Goal: Task Accomplishment & Management: Use online tool/utility

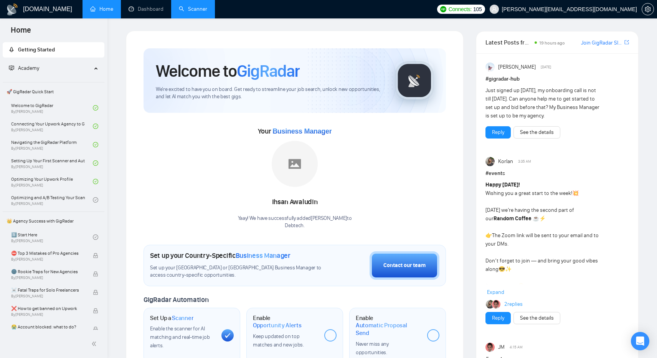
click at [190, 12] on link "Scanner" at bounding box center [193, 9] width 28 height 7
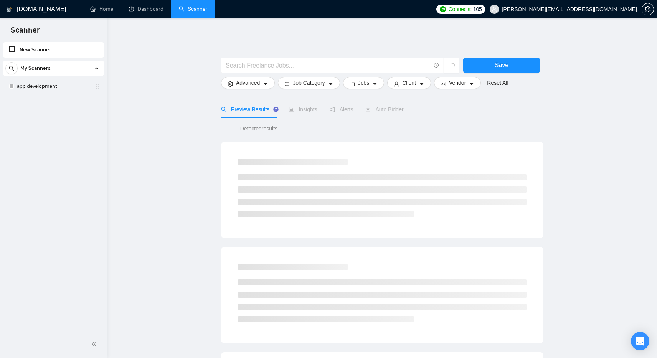
click at [62, 51] on link "New Scanner" at bounding box center [53, 49] width 89 height 15
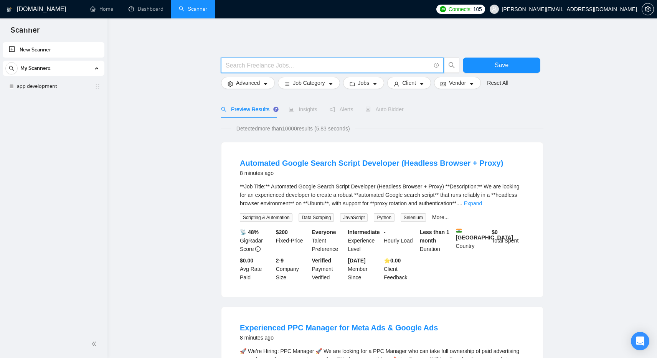
click at [244, 65] on input "text" at bounding box center [328, 66] width 205 height 10
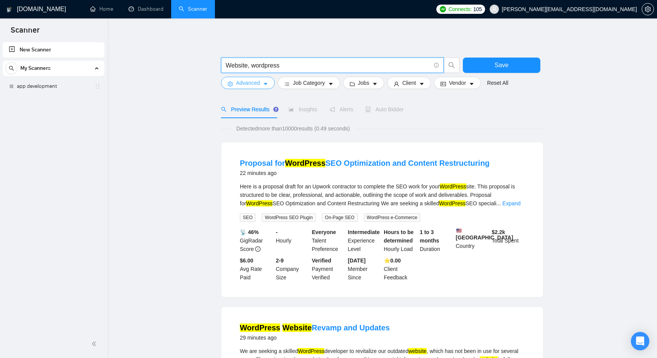
type input "Website, wordpress"
click at [255, 83] on span "Advanced" at bounding box center [248, 83] width 24 height 8
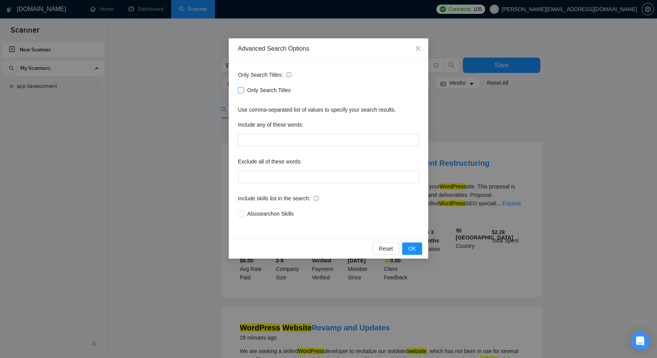
click at [243, 91] on span at bounding box center [241, 90] width 6 height 6
click at [243, 91] on input "Only Search Titles" at bounding box center [240, 89] width 5 height 5
checkbox input "true"
click at [260, 140] on input "text" at bounding box center [328, 140] width 181 height 12
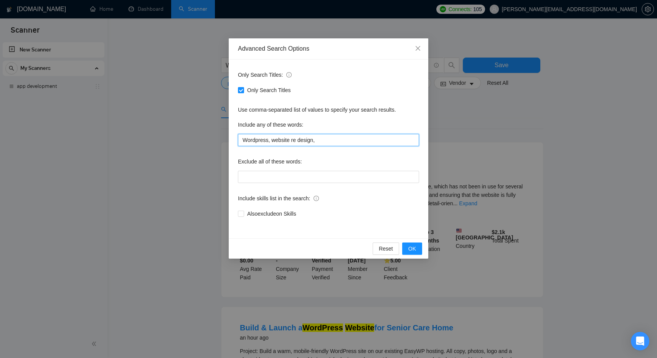
drag, startPoint x: 273, startPoint y: 139, endPoint x: 315, endPoint y: 142, distance: 42.3
click at [315, 142] on input "Wordpress, website re design," at bounding box center [328, 140] width 181 height 12
click at [335, 142] on input "Wordpress, website re design," at bounding box center [328, 140] width 181 height 12
paste input "website re design"
click at [341, 140] on input "Wordpress, website re design, website re design" at bounding box center [328, 140] width 181 height 12
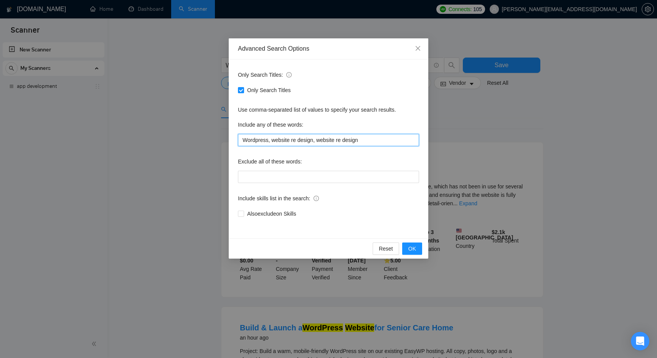
click at [341, 140] on input "Wordpress, website re design, website re design" at bounding box center [328, 140] width 181 height 12
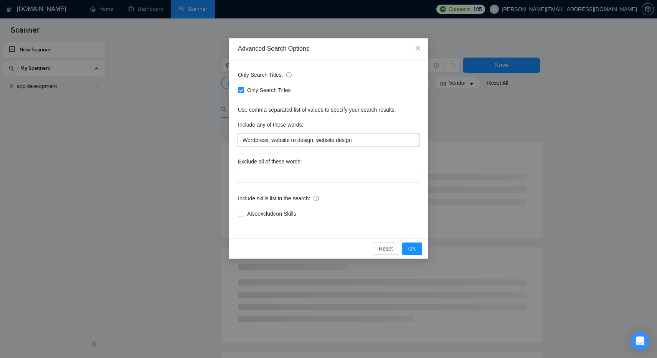
type input "Wordpress, website re design, website design"
click at [335, 183] on input "text" at bounding box center [328, 177] width 181 height 12
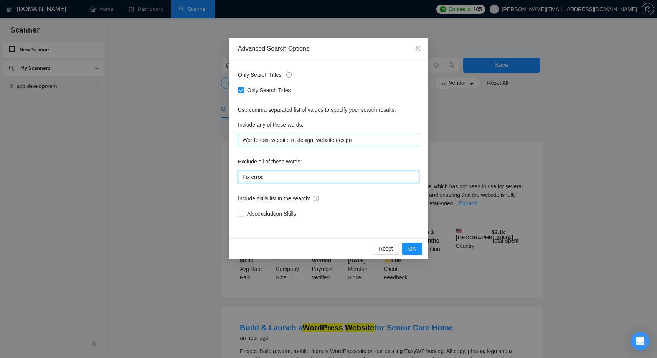
type input "Fix error,"
click at [370, 142] on input "Wordpress, website re design, website design" at bounding box center [328, 140] width 181 height 12
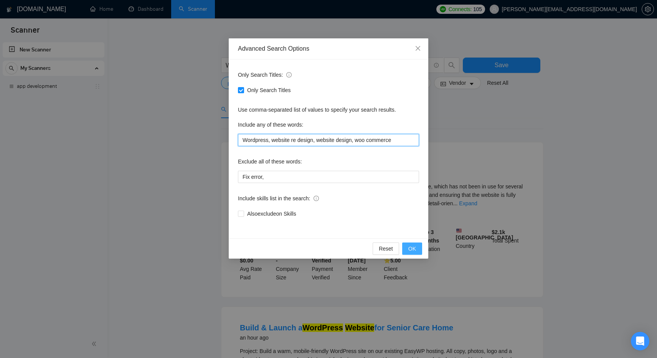
type input "Wordpress, website re design, website design, woo commerce"
click at [414, 248] on span "OK" at bounding box center [412, 248] width 8 height 8
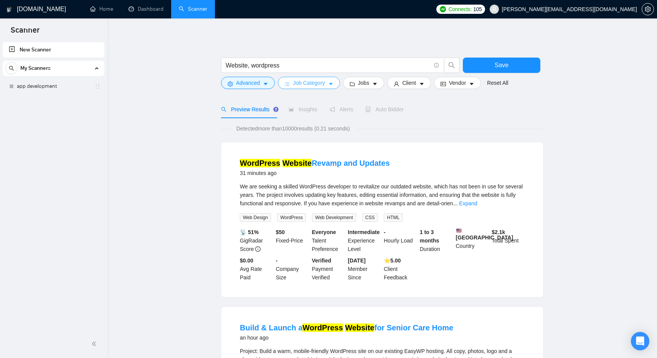
click at [323, 82] on span "Job Category" at bounding box center [309, 83] width 32 height 8
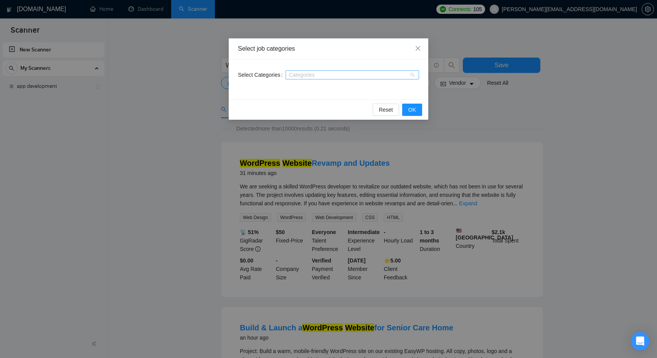
click at [316, 76] on div at bounding box center [348, 75] width 122 height 6
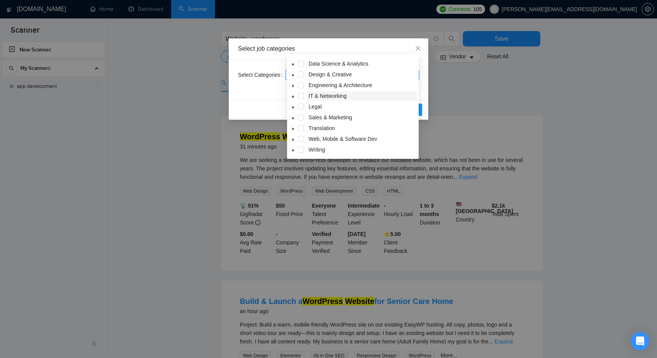
scroll to position [27, 0]
click at [315, 137] on span "Web, Mobile & Software Dev" at bounding box center [342, 138] width 69 height 6
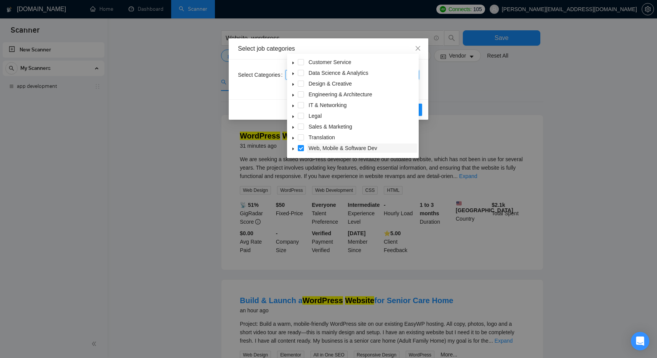
scroll to position [20, 0]
click at [304, 84] on div "Design & Creative" at bounding box center [352, 84] width 129 height 11
click at [299, 86] on span at bounding box center [301, 84] width 6 height 6
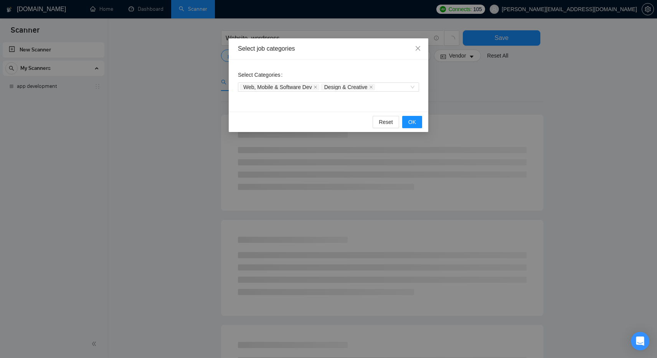
click at [392, 102] on div "Select Categories Web, Mobile & Software Dev Design & Creative" at bounding box center [328, 85] width 199 height 52
click at [412, 122] on span "OK" at bounding box center [412, 122] width 8 height 8
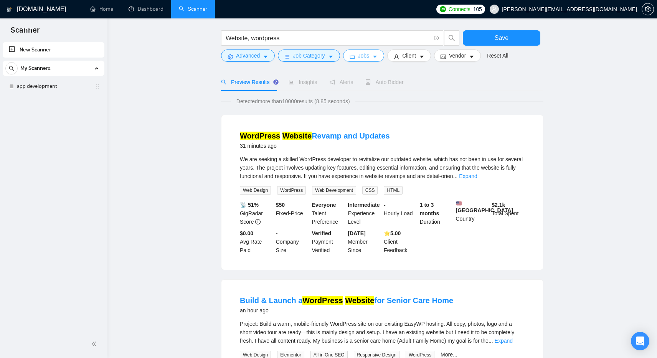
click at [368, 56] on span "Jobs" at bounding box center [364, 55] width 12 height 8
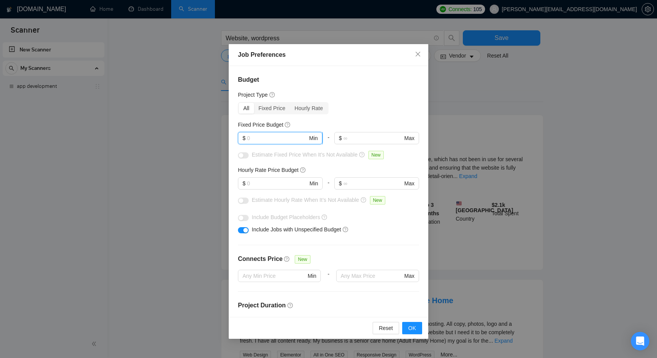
click at [269, 138] on input "text" at bounding box center [277, 138] width 61 height 8
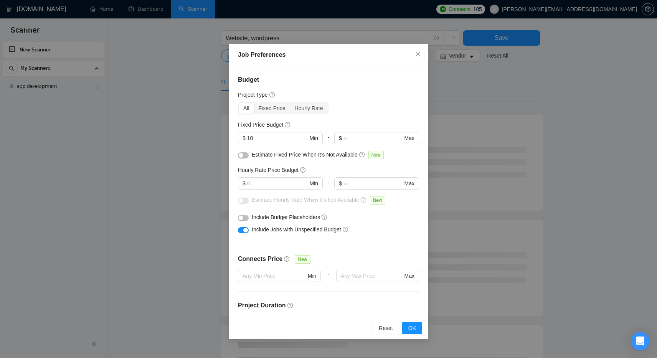
click at [316, 166] on div "Hourly Rate Price Budget" at bounding box center [328, 170] width 181 height 8
click at [289, 186] on input "text" at bounding box center [277, 183] width 61 height 8
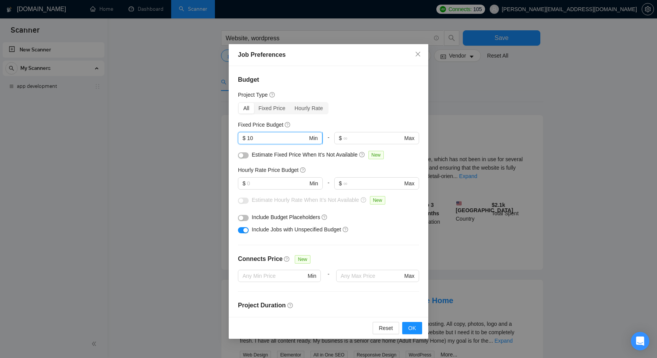
click at [254, 138] on input "10" at bounding box center [277, 138] width 61 height 8
type input "1000"
click at [324, 168] on div "Hourly Rate Price Budget" at bounding box center [328, 170] width 181 height 8
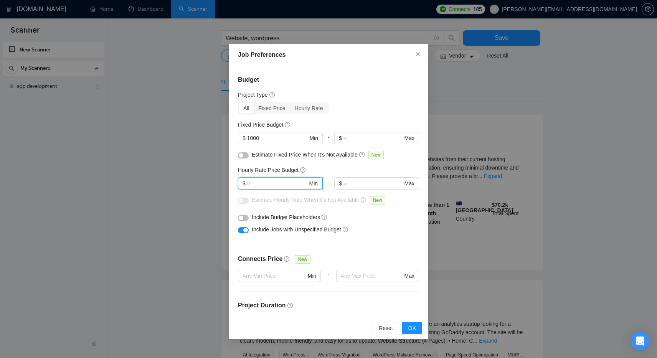
click at [269, 187] on input "text" at bounding box center [277, 183] width 61 height 8
type input "10"
click at [394, 237] on div "Budget Project Type All Fixed Price Hourly Rate Fixed Price Budget $ 1000 Min -…" at bounding box center [328, 191] width 199 height 250
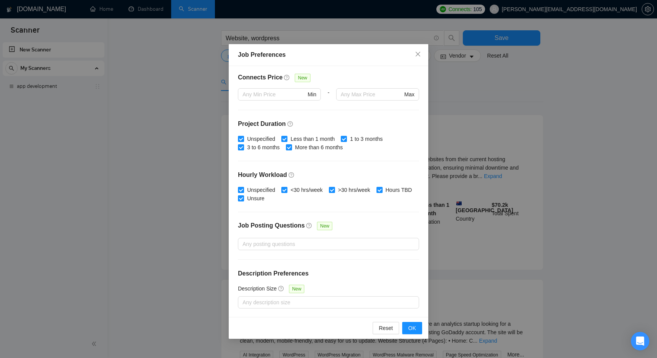
scroll to position [182, 0]
click at [409, 327] on span "OK" at bounding box center [412, 328] width 8 height 8
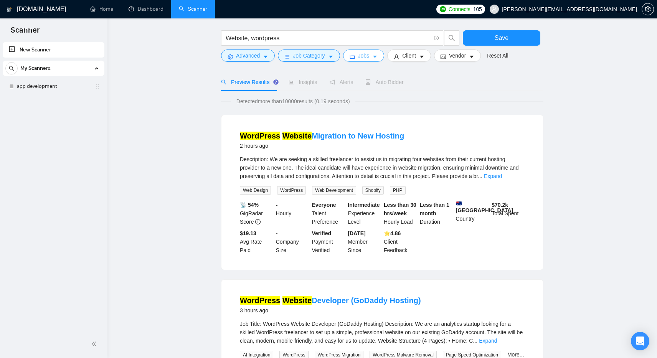
scroll to position [0, 0]
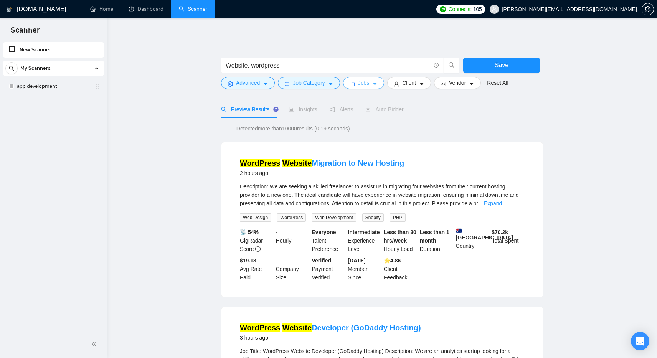
click at [366, 83] on span "Jobs" at bounding box center [364, 83] width 12 height 8
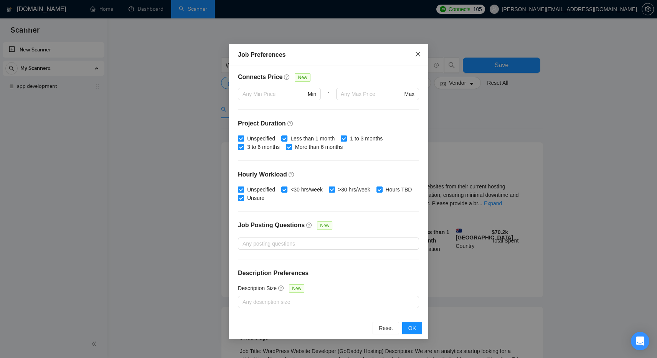
click at [419, 54] on icon "close" at bounding box center [418, 54] width 6 height 6
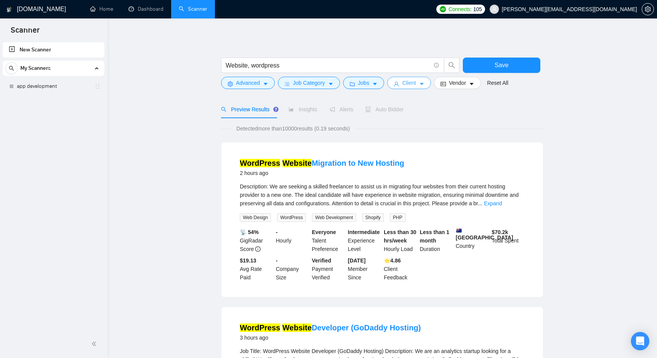
click at [419, 87] on button "Client" at bounding box center [409, 83] width 44 height 12
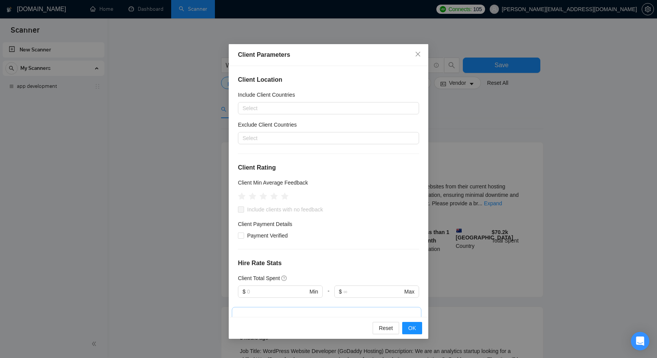
click at [387, 99] on div "Include Client Countries" at bounding box center [328, 97] width 181 height 12
click at [387, 107] on div at bounding box center [325, 108] width 170 height 9
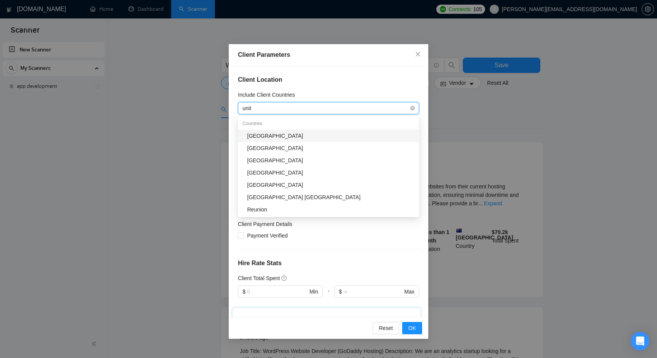
type input "unite"
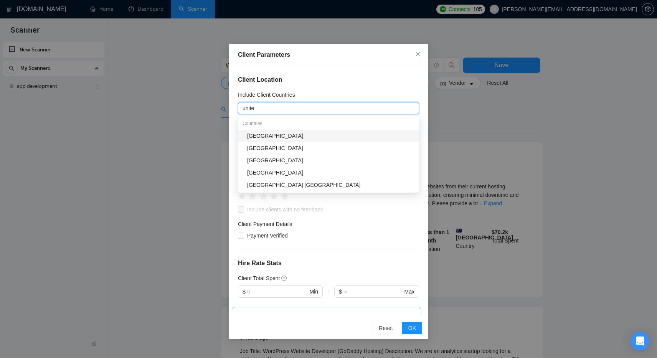
click at [356, 135] on div "[GEOGRAPHIC_DATA]" at bounding box center [330, 136] width 167 height 8
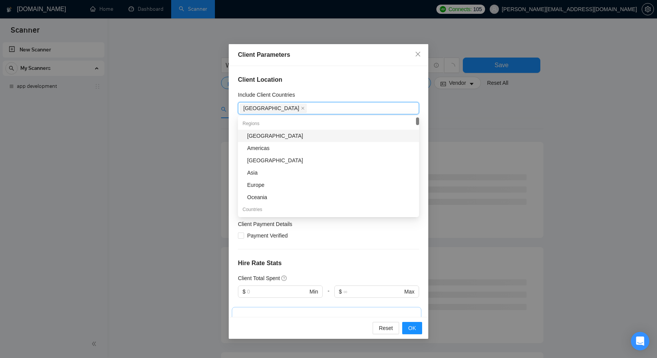
click at [397, 81] on h4 "Client Location" at bounding box center [328, 79] width 181 height 9
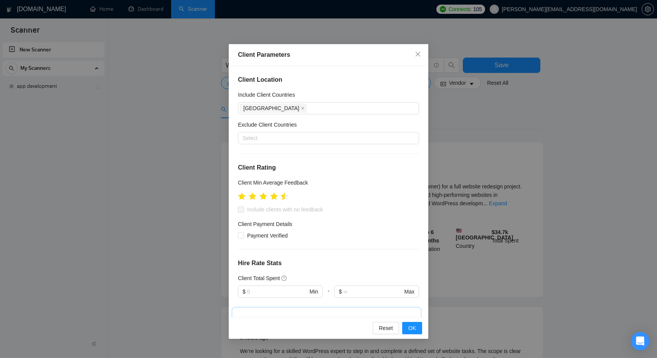
click at [283, 196] on icon "star" at bounding box center [285, 196] width 8 height 8
click at [239, 210] on span at bounding box center [241, 209] width 6 height 6
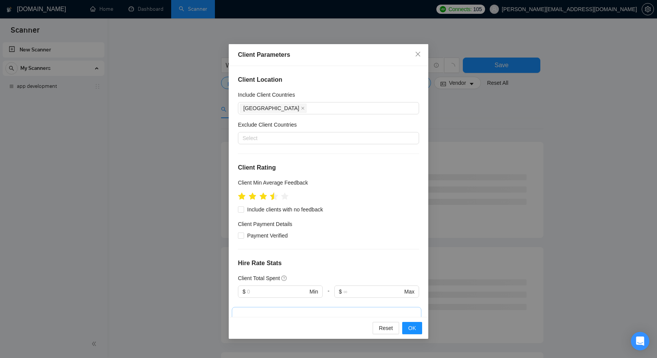
click at [274, 196] on icon "star" at bounding box center [274, 196] width 8 height 8
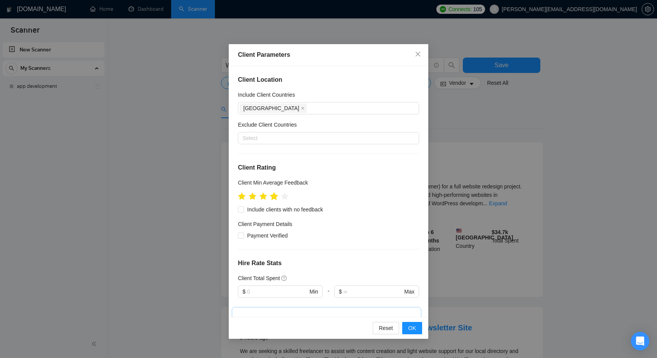
click at [277, 196] on icon "star" at bounding box center [274, 196] width 8 height 8
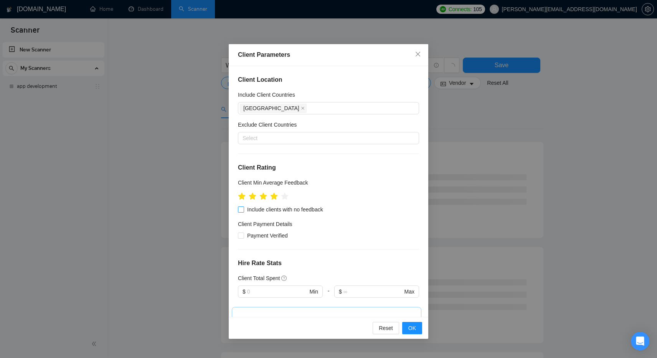
click at [242, 208] on input "Include clients with no feedback" at bounding box center [240, 208] width 5 height 5
checkbox input "true"
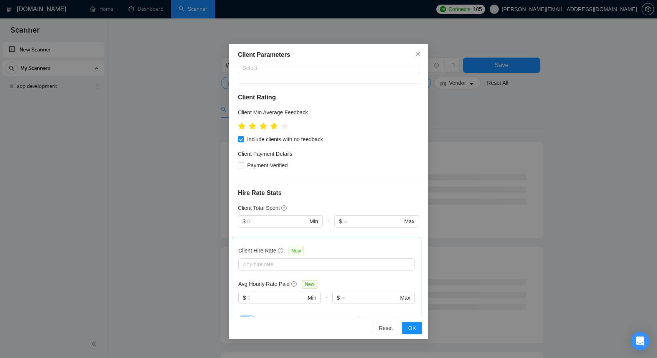
scroll to position [73, 0]
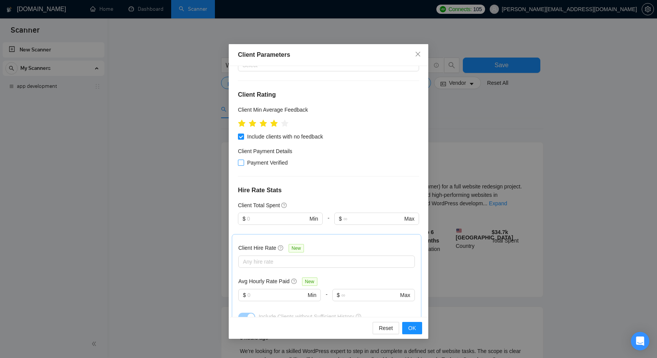
click at [241, 162] on input "Payment Verified" at bounding box center [240, 162] width 5 height 5
checkbox input "true"
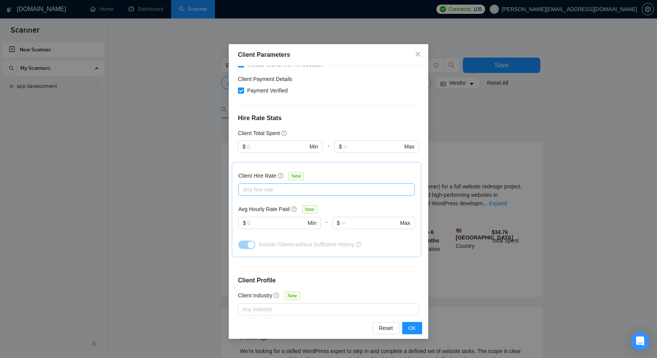
scroll to position [146, 0]
click at [416, 329] on button "OK" at bounding box center [412, 328] width 20 height 12
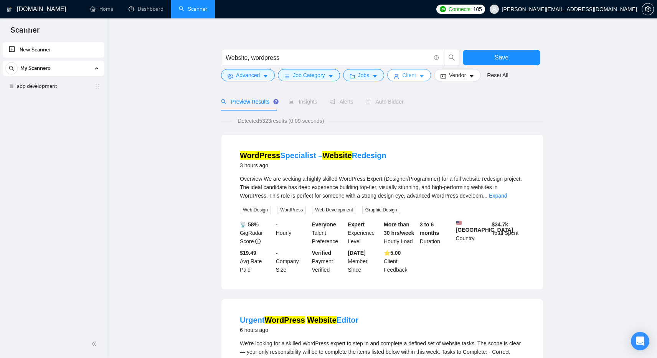
scroll to position [3, 0]
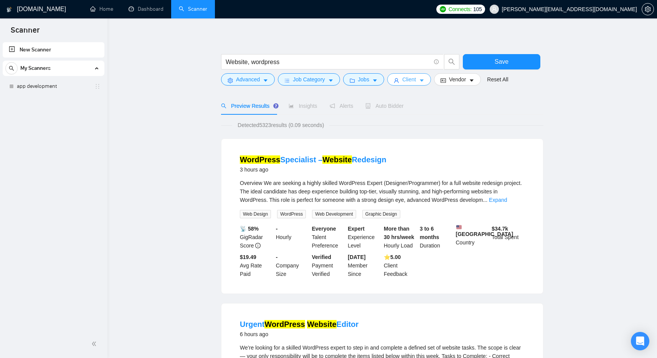
click at [420, 79] on button "Client" at bounding box center [409, 79] width 44 height 12
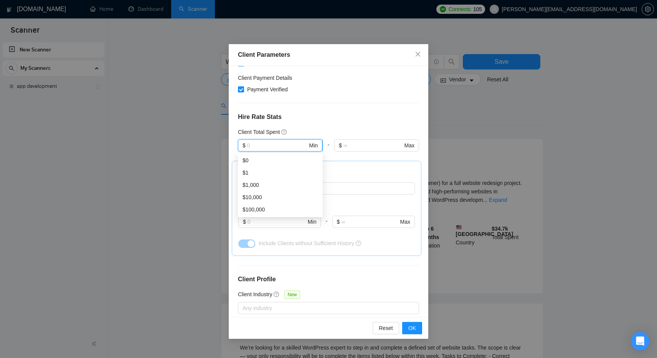
click at [275, 148] on input "text" at bounding box center [277, 145] width 61 height 8
click at [332, 117] on h4 "Hire Rate Stats" at bounding box center [328, 116] width 181 height 9
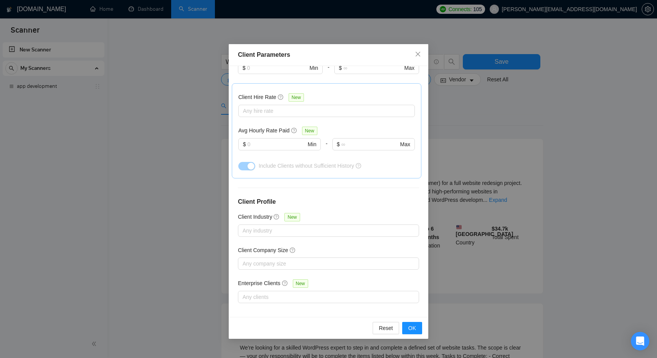
scroll to position [227, 0]
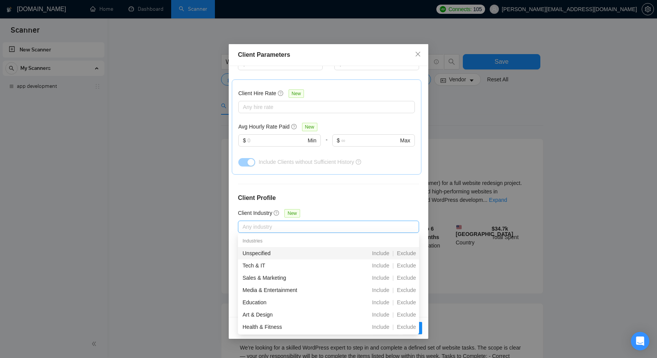
click at [268, 226] on div at bounding box center [325, 226] width 170 height 9
click at [333, 201] on h4 "Client Profile" at bounding box center [328, 197] width 181 height 9
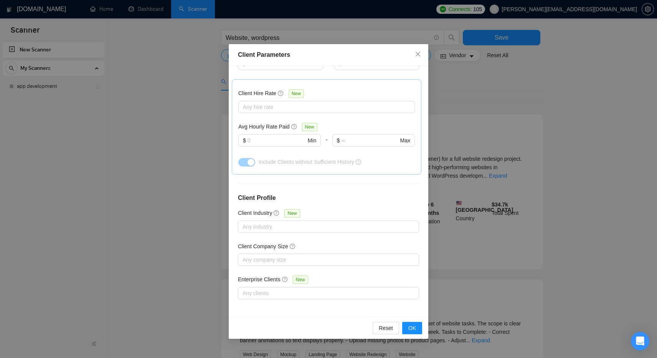
scroll to position [31, 0]
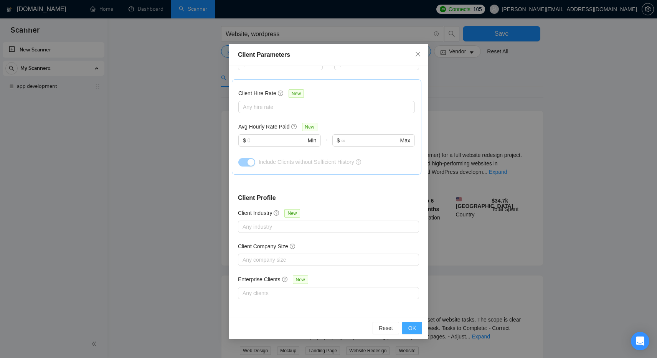
click at [418, 330] on button "OK" at bounding box center [412, 328] width 20 height 12
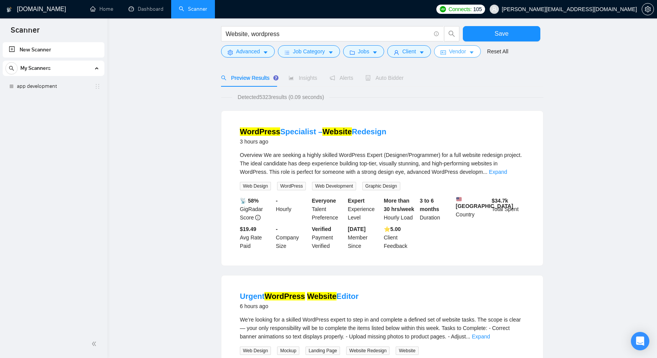
click at [460, 50] on span "Vendor" at bounding box center [457, 51] width 17 height 8
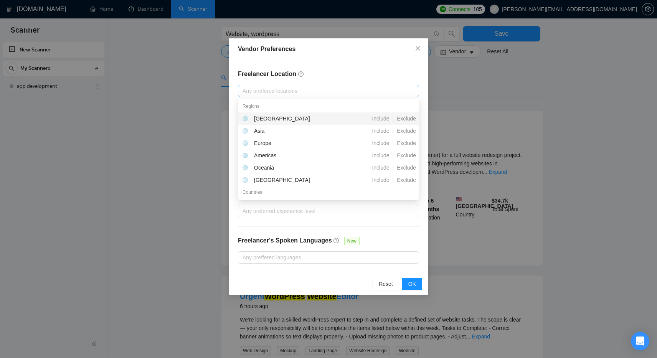
click at [339, 93] on div at bounding box center [325, 90] width 170 height 9
click at [349, 73] on h4 "Freelancer Location" at bounding box center [328, 73] width 181 height 9
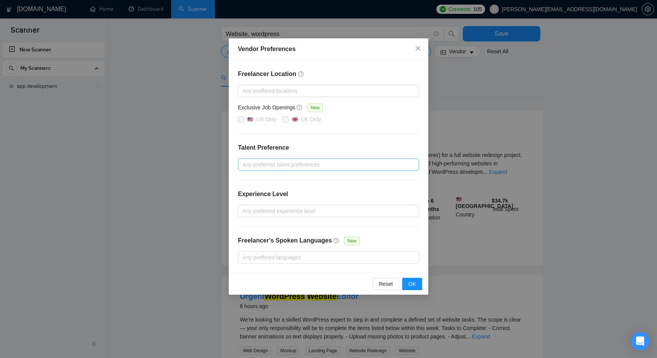
click at [291, 165] on div at bounding box center [325, 164] width 170 height 9
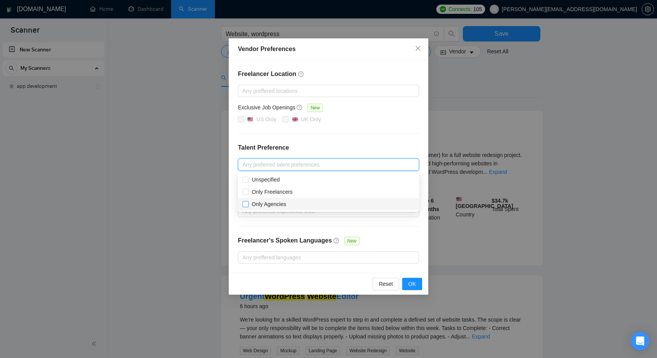
drag, startPoint x: 246, startPoint y: 192, endPoint x: 244, endPoint y: 204, distance: 11.6
click at [244, 204] on div "Unspecified Only Freelancers Only Agencies" at bounding box center [328, 191] width 181 height 37
click at [244, 204] on input "Only Agencies" at bounding box center [244, 203] width 5 height 5
checkbox input "true"
click at [245, 179] on input "Unspecified" at bounding box center [244, 178] width 5 height 5
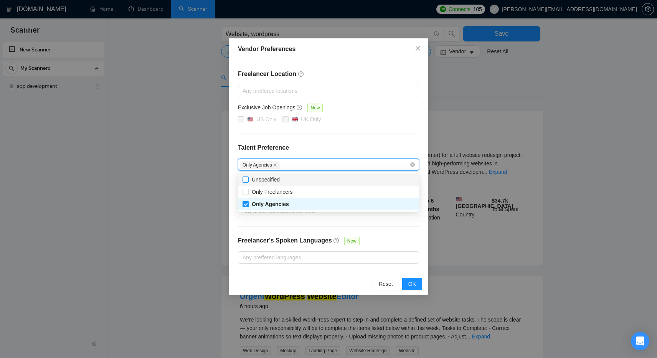
checkbox input "true"
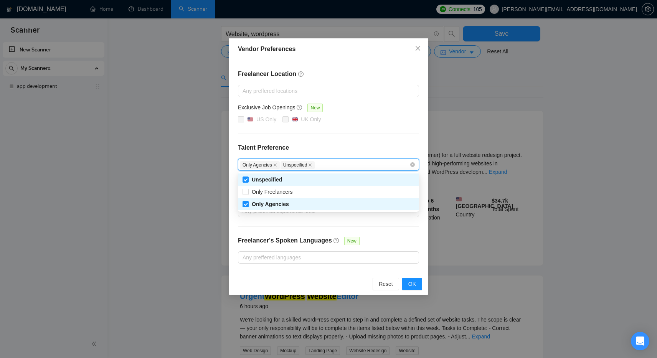
click at [353, 143] on h4 "Talent Preference" at bounding box center [328, 147] width 181 height 9
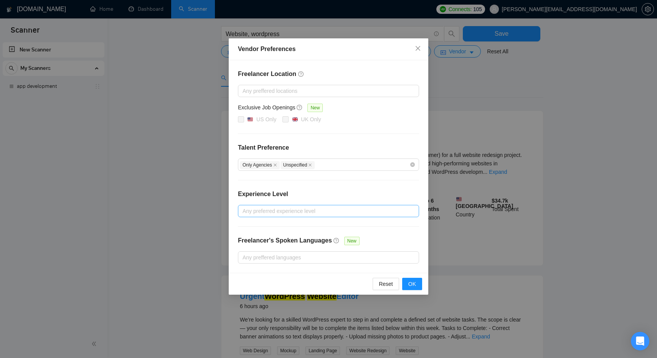
click at [274, 210] on div at bounding box center [325, 210] width 170 height 9
click at [246, 240] on input "Intermediate" at bounding box center [244, 237] width 5 height 5
checkbox input "true"
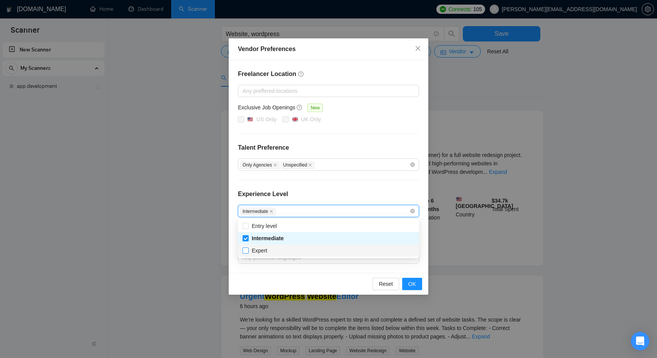
click at [244, 252] on input "Expert" at bounding box center [244, 249] width 5 height 5
checkbox input "true"
click at [326, 192] on div "Experience Level" at bounding box center [328, 197] width 181 height 15
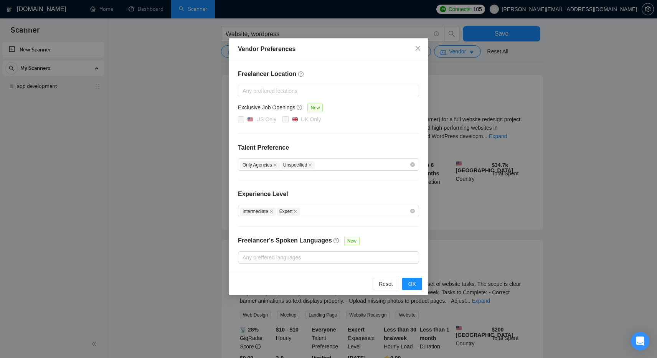
scroll to position [68, 0]
click at [410, 284] on span "OK" at bounding box center [412, 284] width 8 height 8
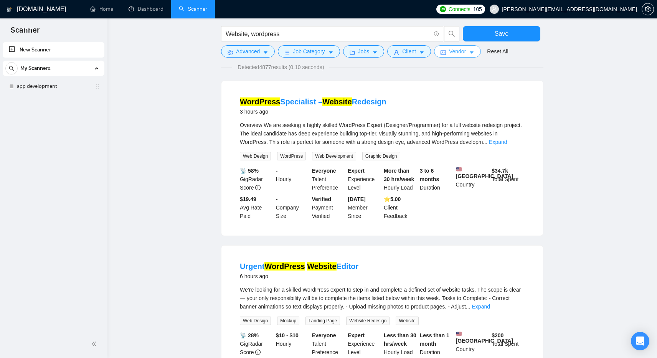
scroll to position [0, 0]
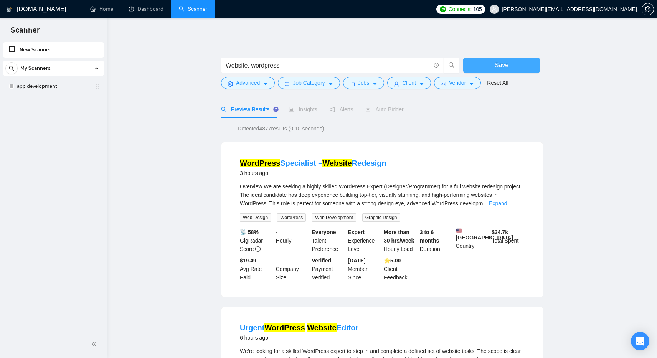
click at [498, 65] on span "Save" at bounding box center [501, 65] width 14 height 10
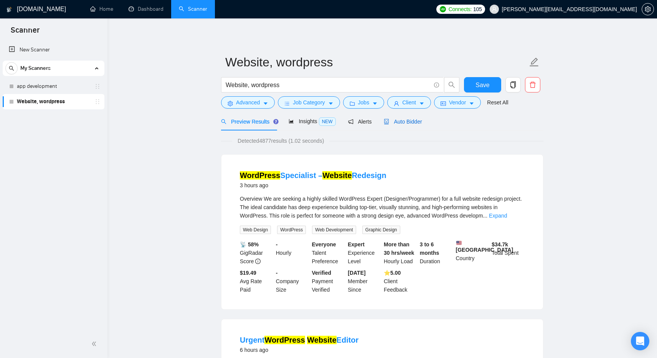
click at [412, 122] on span "Auto Bidder" at bounding box center [403, 122] width 38 height 6
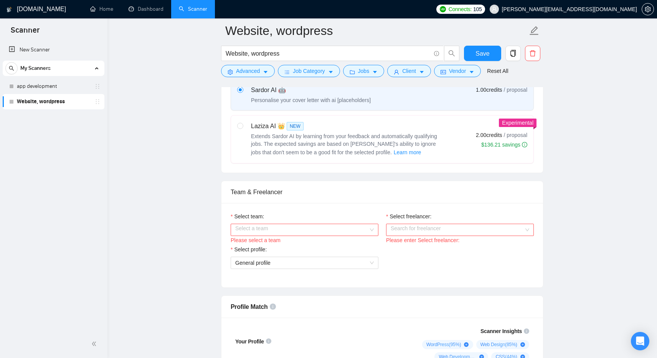
scroll to position [309, 0]
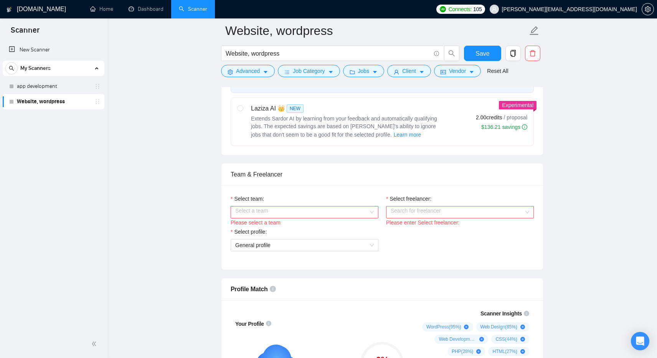
click at [354, 213] on input "Select team:" at bounding box center [301, 212] width 133 height 12
click at [331, 226] on div "Debtech" at bounding box center [304, 227] width 138 height 8
click at [432, 211] on input "Select freelancer:" at bounding box center [457, 212] width 133 height 12
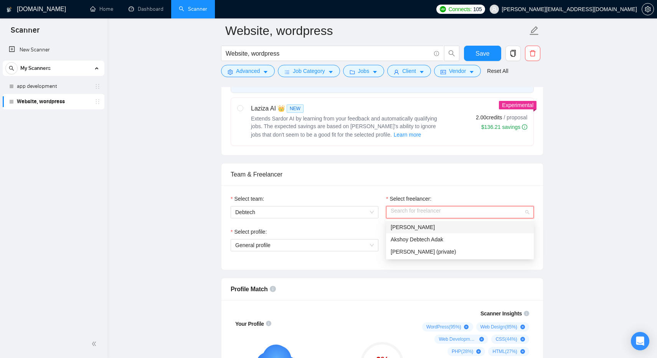
click at [426, 226] on span "[PERSON_NAME]" at bounding box center [413, 227] width 44 height 6
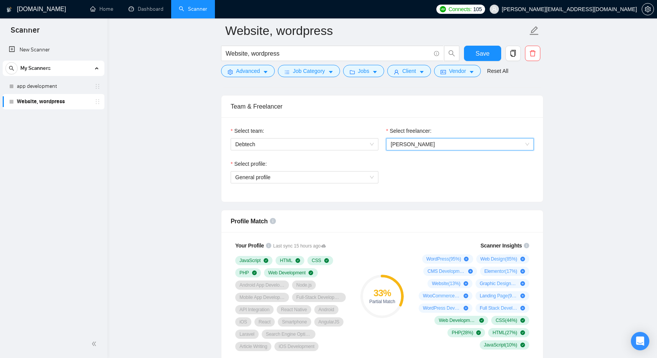
scroll to position [370, 0]
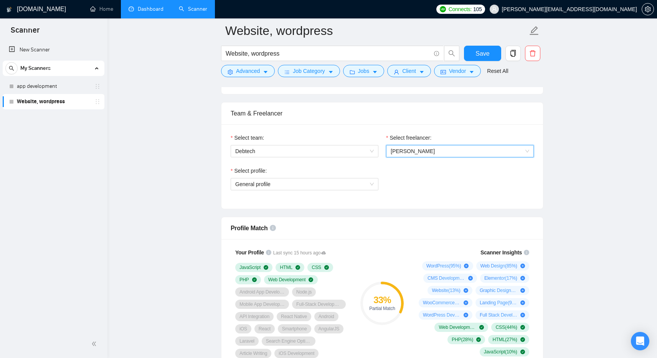
click at [142, 11] on link "Dashboard" at bounding box center [146, 9] width 35 height 7
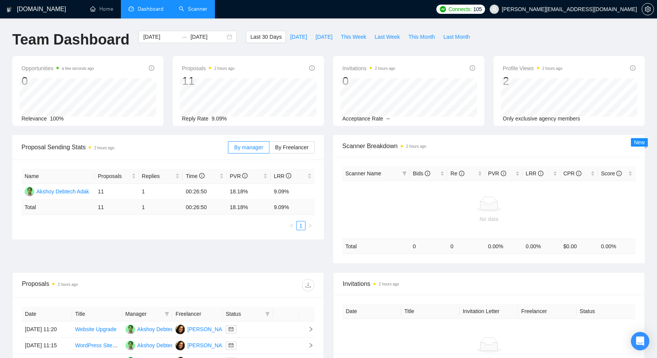
click at [194, 9] on link "Scanner" at bounding box center [193, 9] width 28 height 7
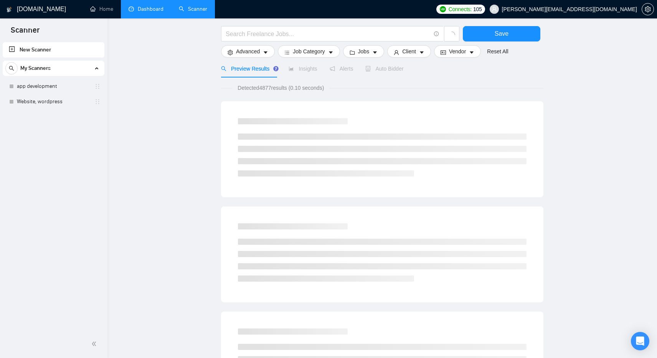
scroll to position [39, 0]
click at [45, 101] on link "Website, wordpress" at bounding box center [53, 101] width 73 height 15
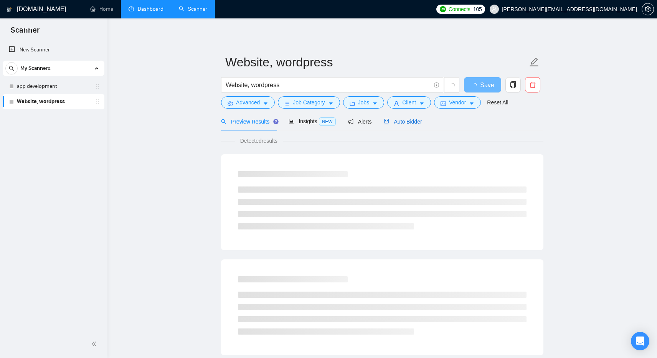
click at [403, 121] on span "Auto Bidder" at bounding box center [403, 122] width 38 height 6
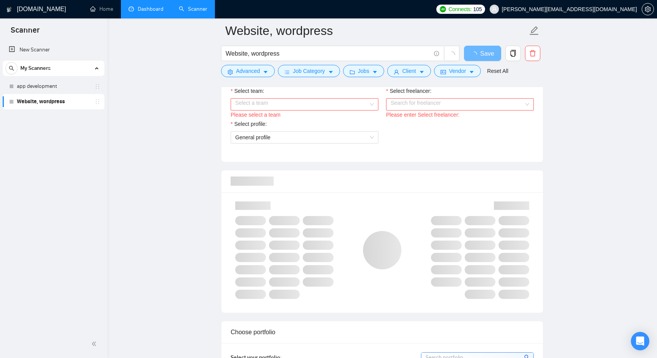
scroll to position [430, 0]
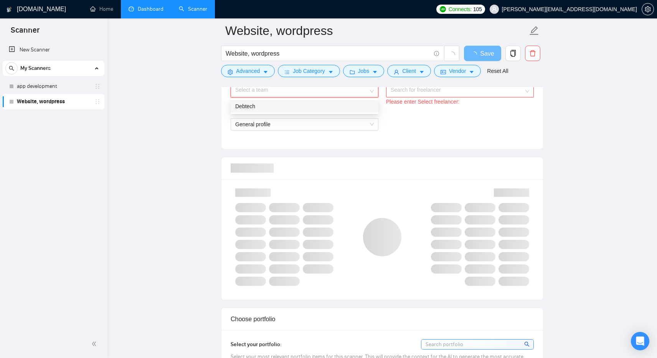
click at [338, 94] on input "Select team:" at bounding box center [301, 92] width 133 height 12
click at [336, 109] on div "Debtech" at bounding box center [304, 106] width 138 height 8
click at [427, 92] on input "Select freelancer:" at bounding box center [457, 92] width 133 height 12
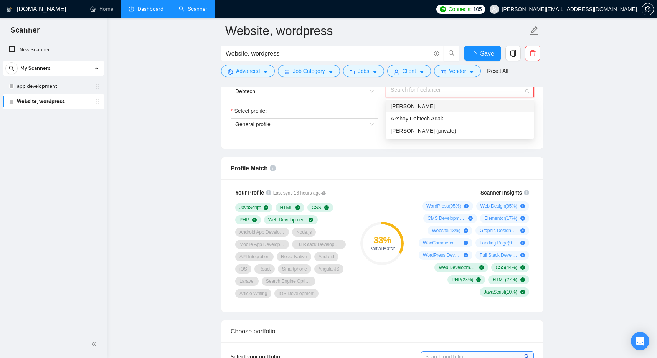
click at [418, 106] on span "[PERSON_NAME]" at bounding box center [413, 106] width 44 height 6
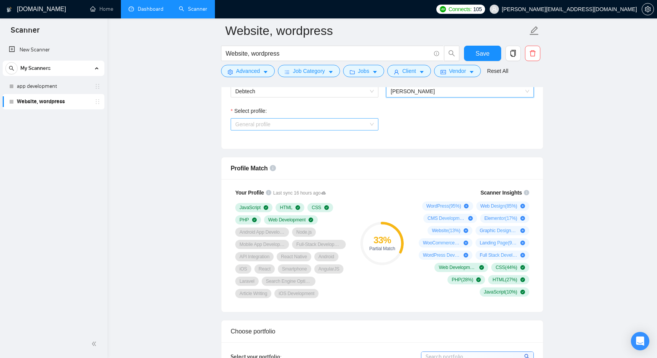
click at [311, 127] on span "General profile" at bounding box center [304, 125] width 138 height 12
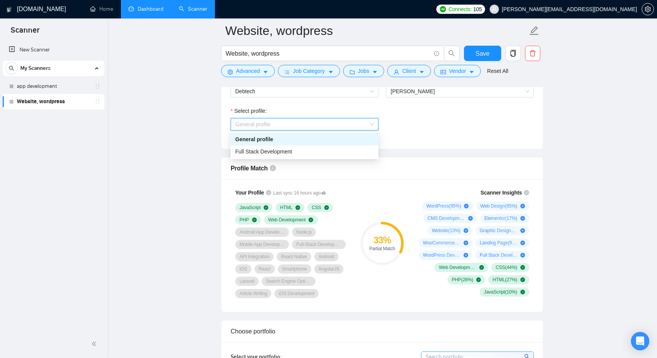
click at [301, 141] on div "General profile" at bounding box center [304, 139] width 138 height 8
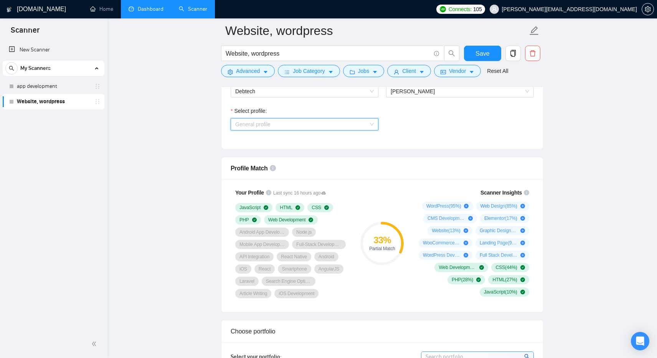
click at [310, 124] on span "General profile" at bounding box center [304, 125] width 138 height 12
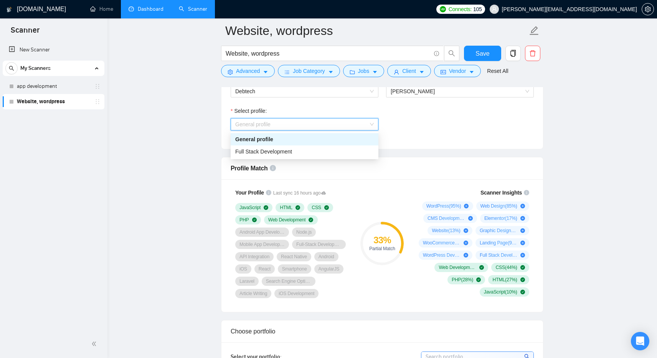
click at [312, 140] on div "General profile" at bounding box center [304, 139] width 138 height 8
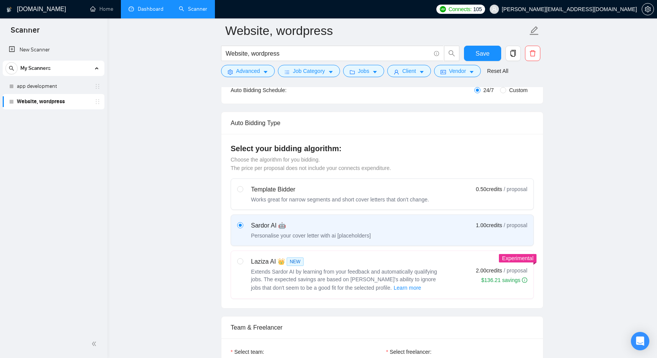
scroll to position [152, 0]
